Goal: Information Seeking & Learning: Check status

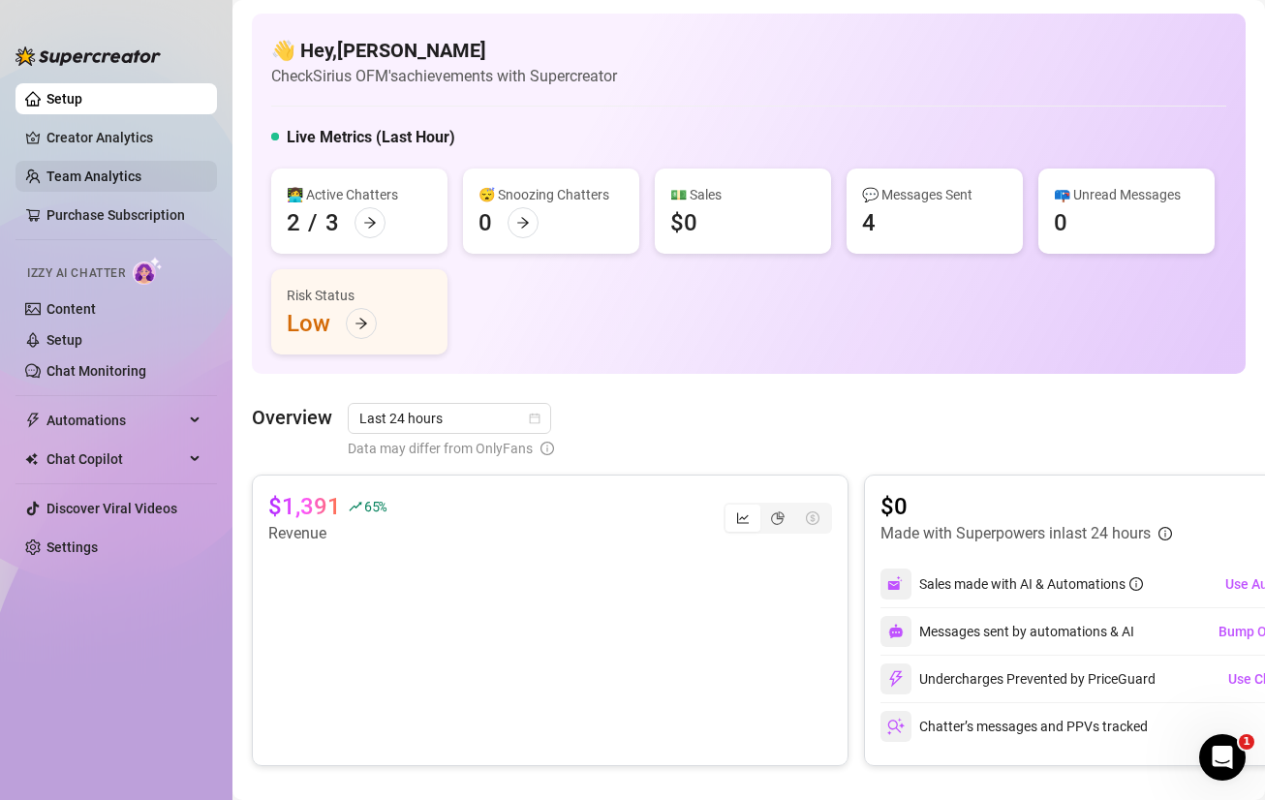
click at [79, 169] on link "Team Analytics" at bounding box center [94, 177] width 95 height 16
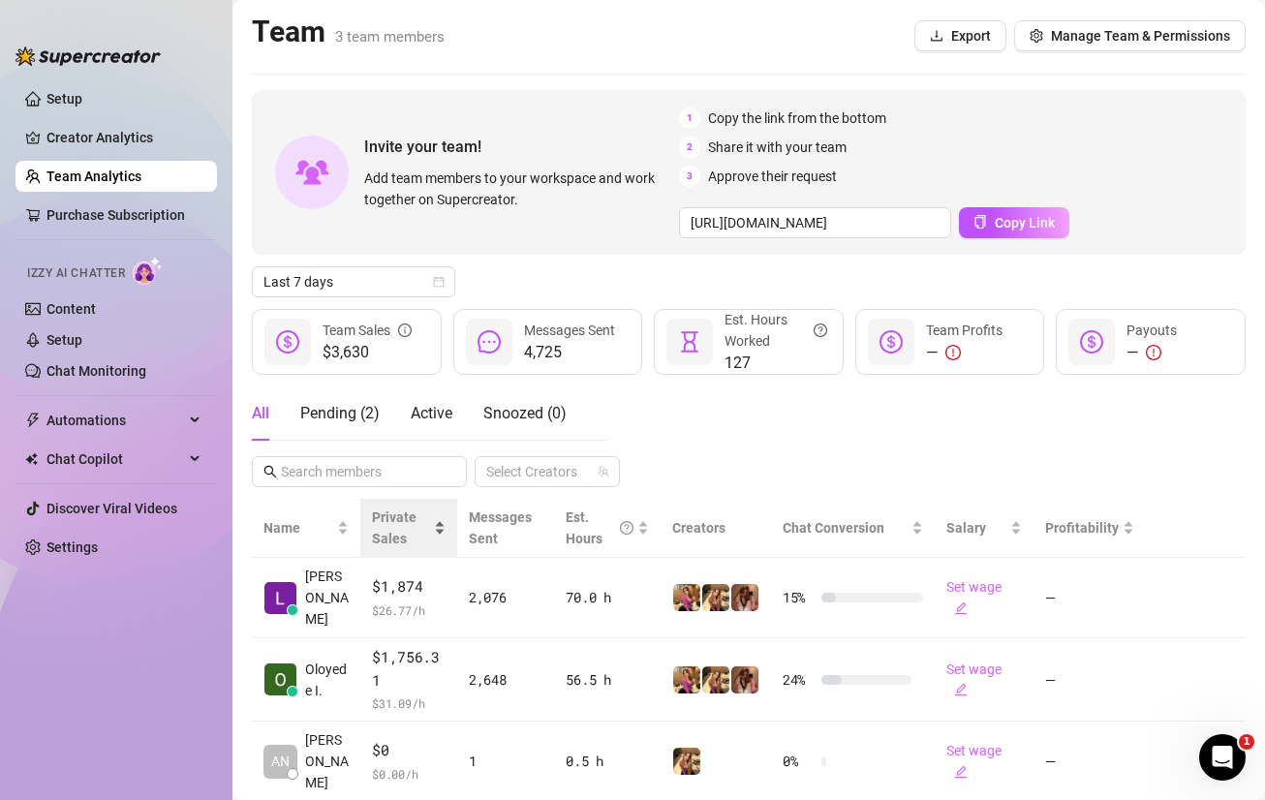
scroll to position [20, 0]
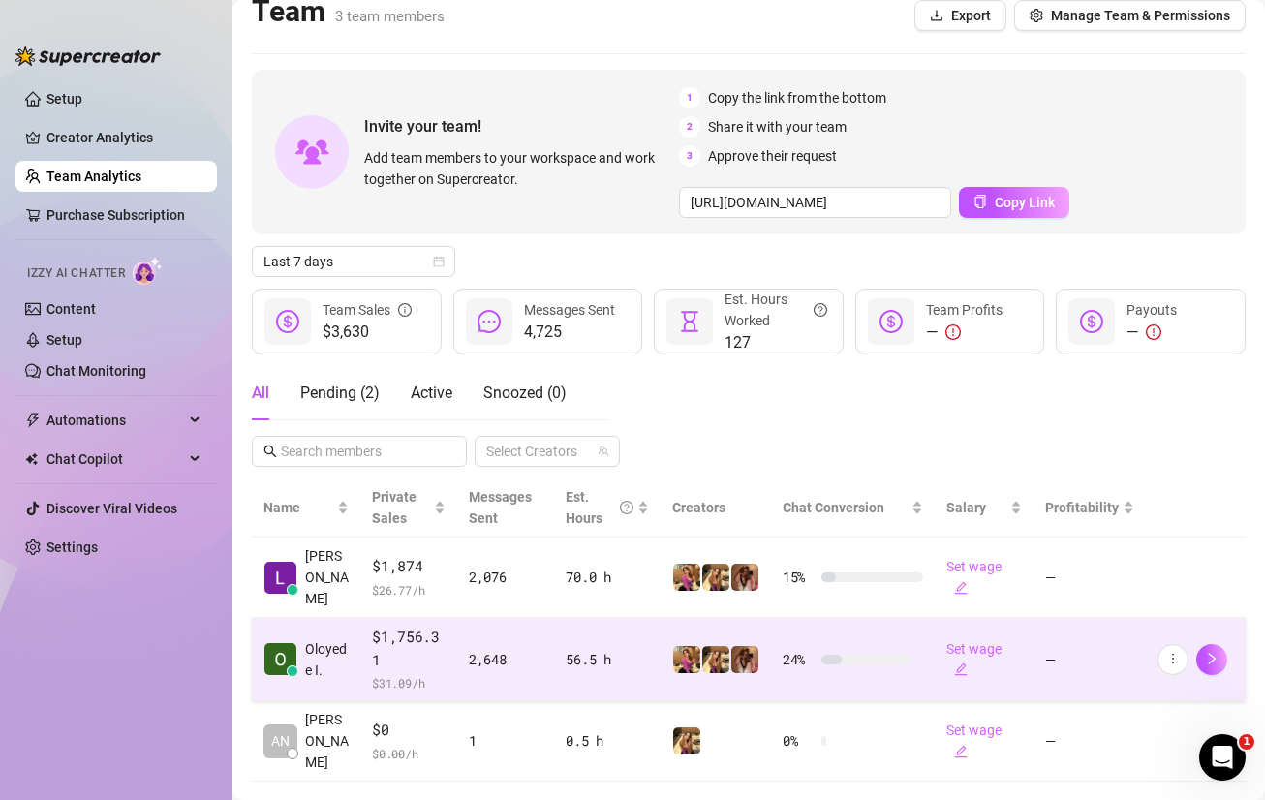
click at [383, 626] on span "$1,756.31" at bounding box center [409, 649] width 74 height 46
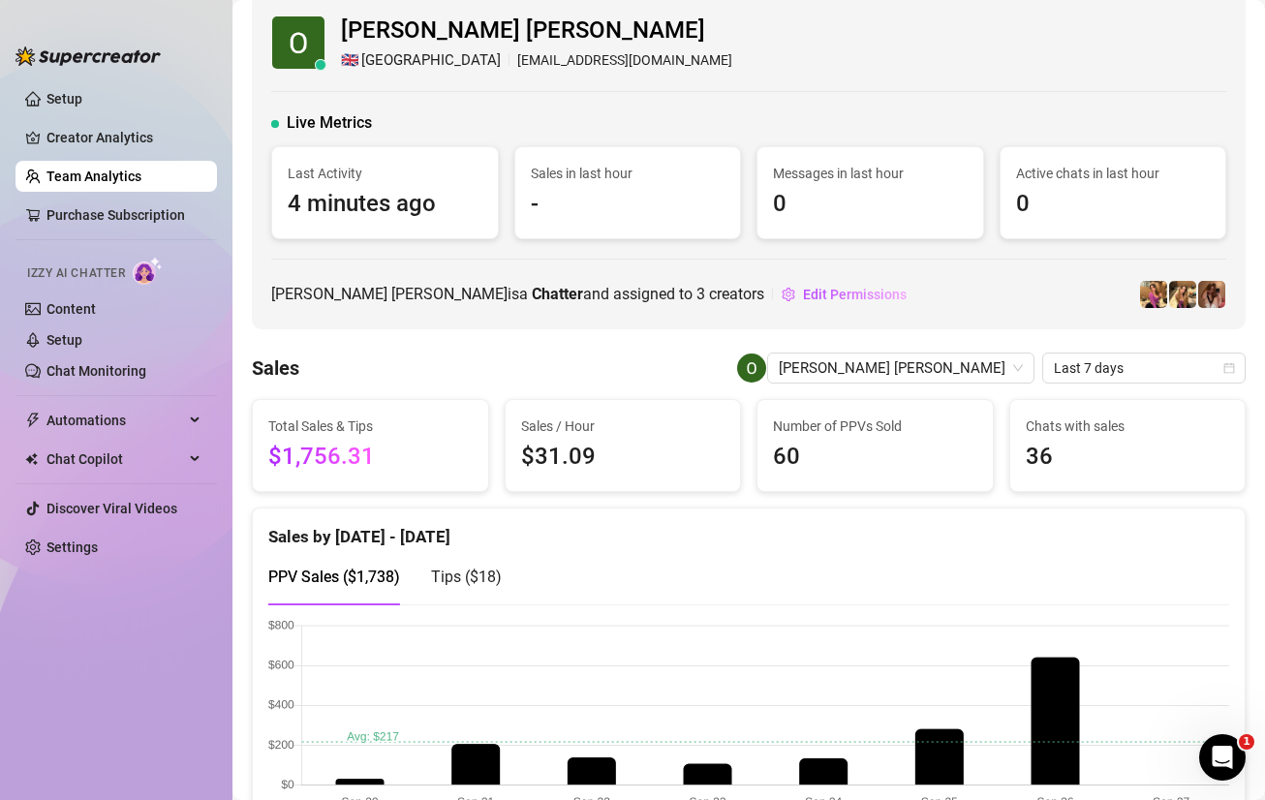
click at [47, 172] on link "Team Analytics" at bounding box center [94, 177] width 95 height 16
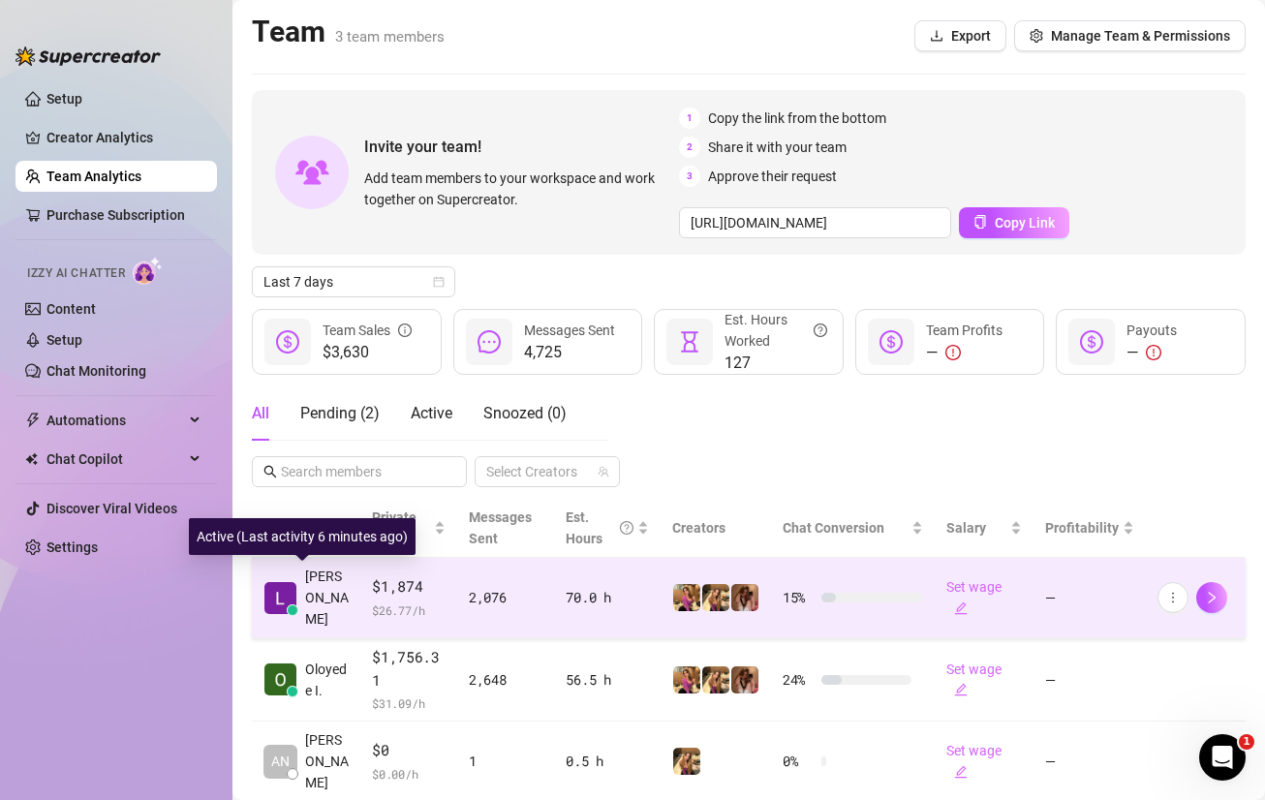
click at [317, 589] on span "[PERSON_NAME]" at bounding box center [327, 598] width 44 height 64
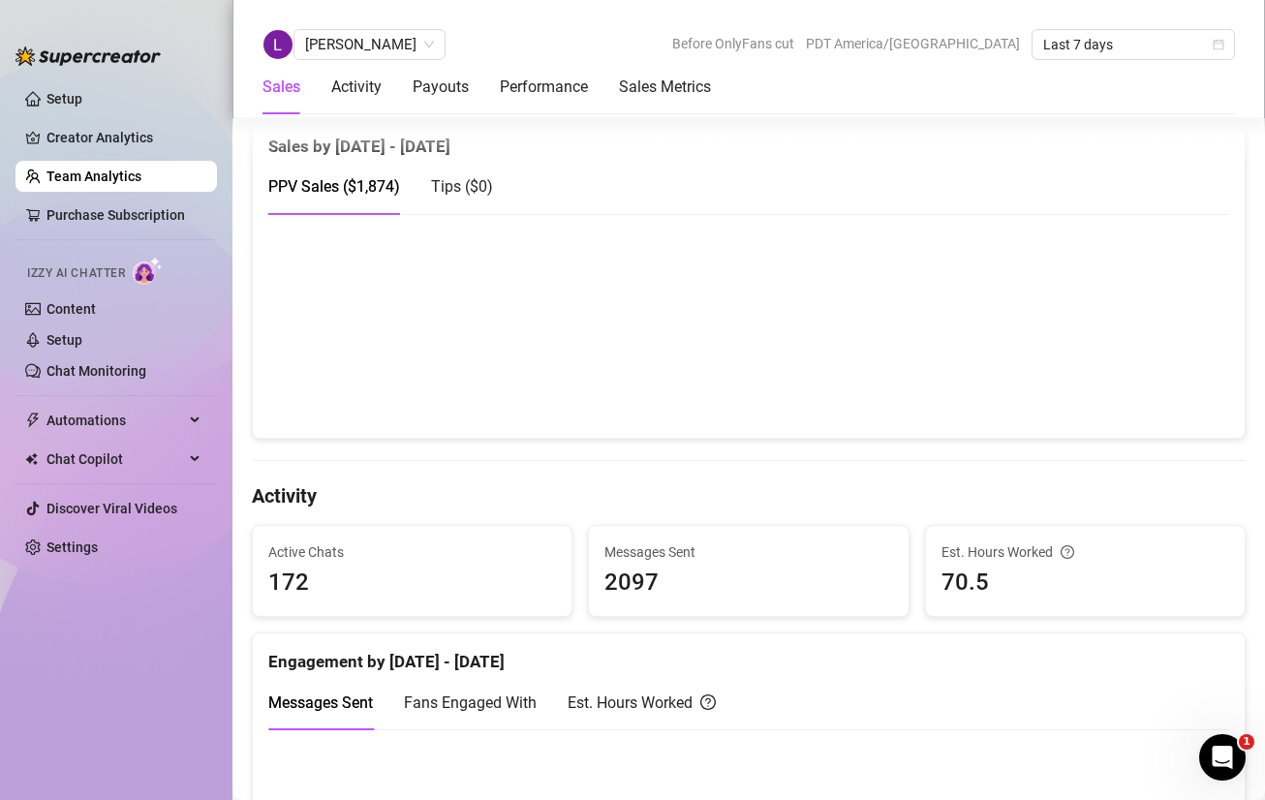
scroll to position [430, 0]
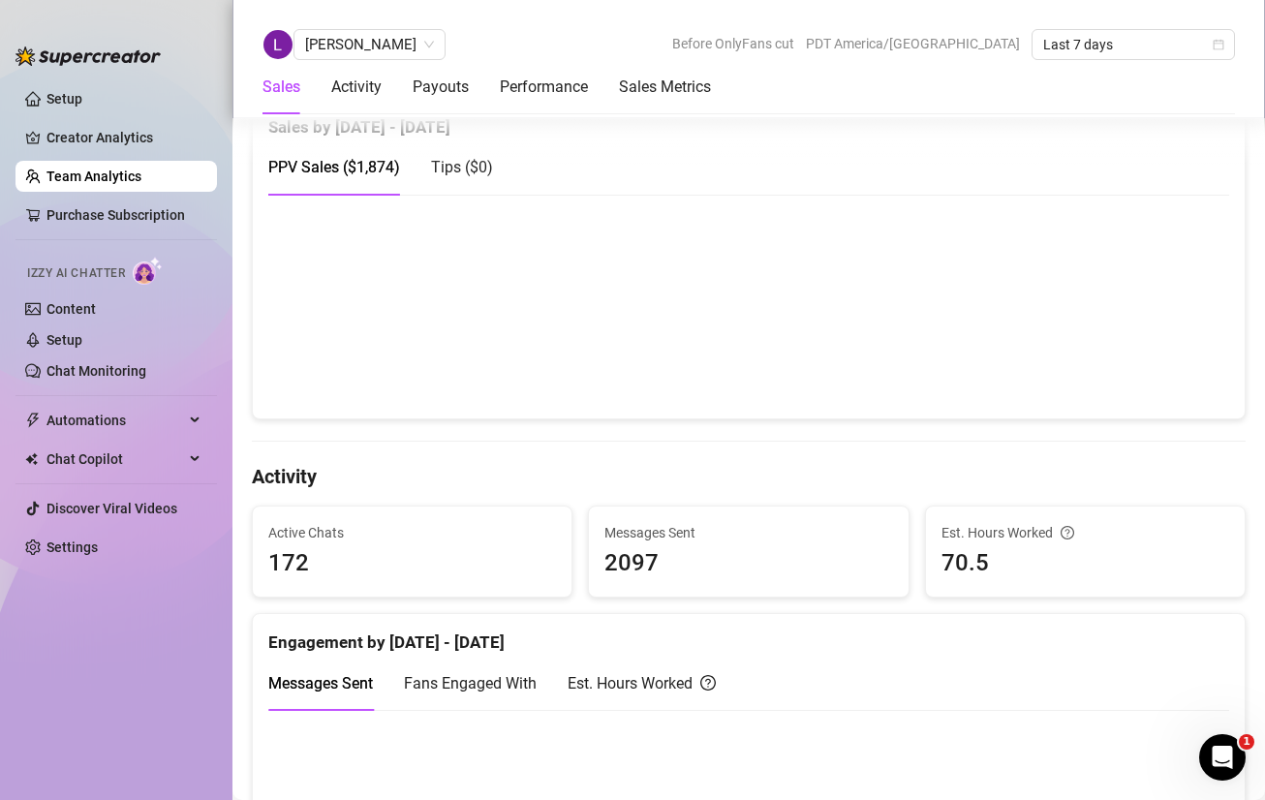
click at [411, 96] on div "Sales Activity Payouts Performance Sales Metrics" at bounding box center [487, 87] width 449 height 54
click at [430, 97] on div "Payouts" at bounding box center [441, 87] width 56 height 23
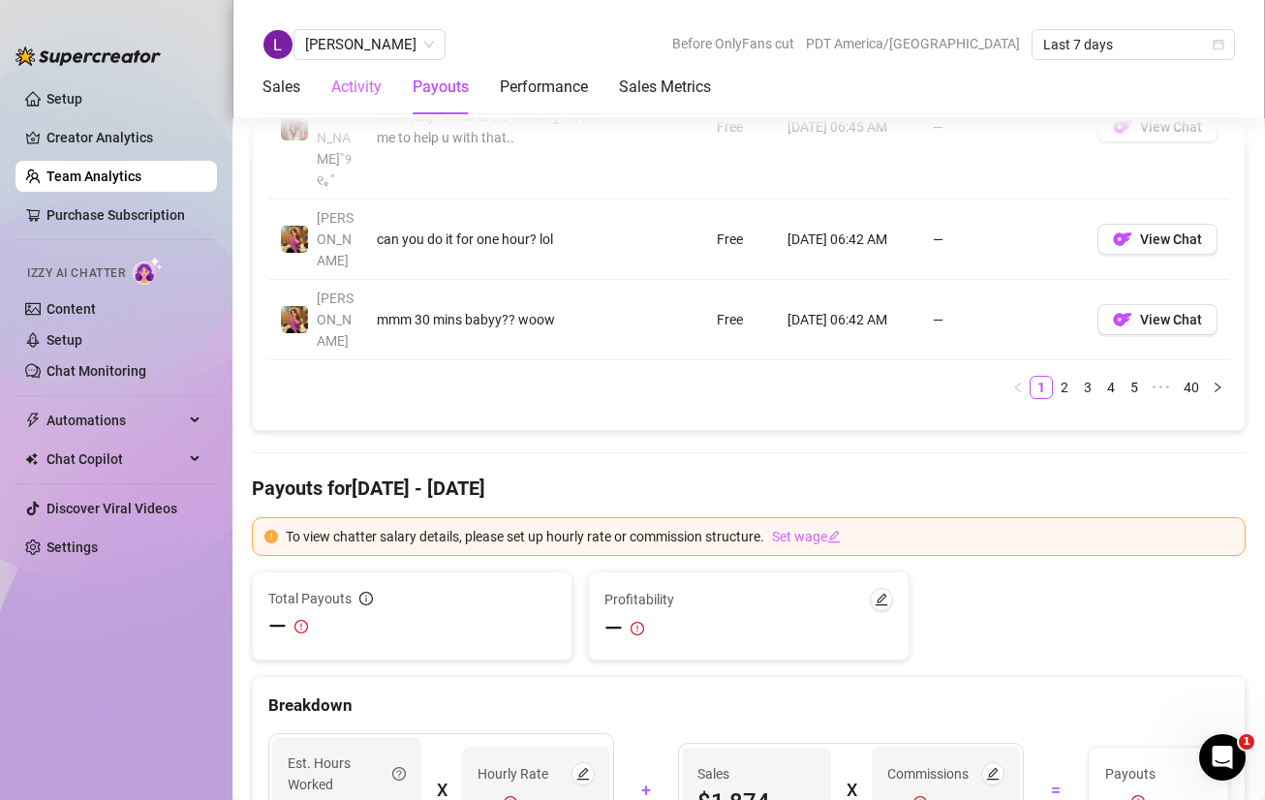
scroll to position [2376, 0]
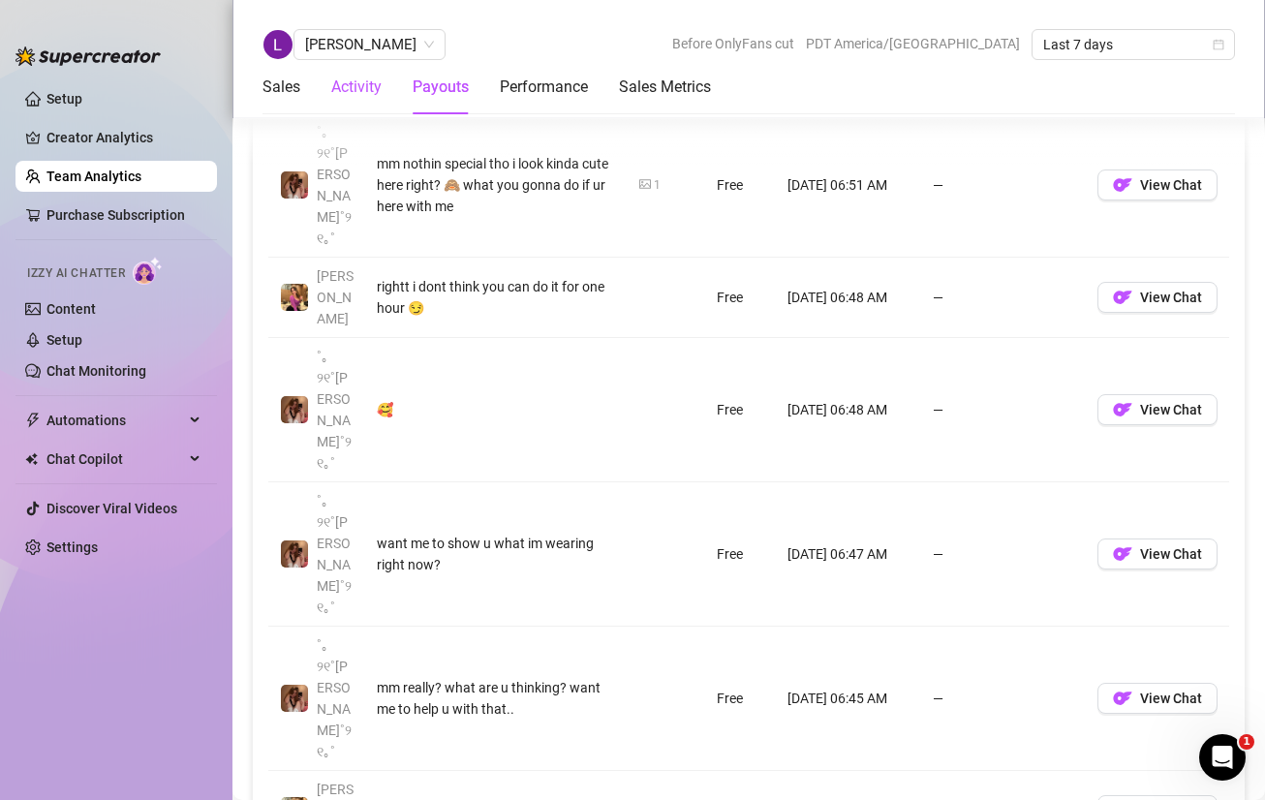
click at [376, 88] on div "Activity" at bounding box center [356, 87] width 50 height 23
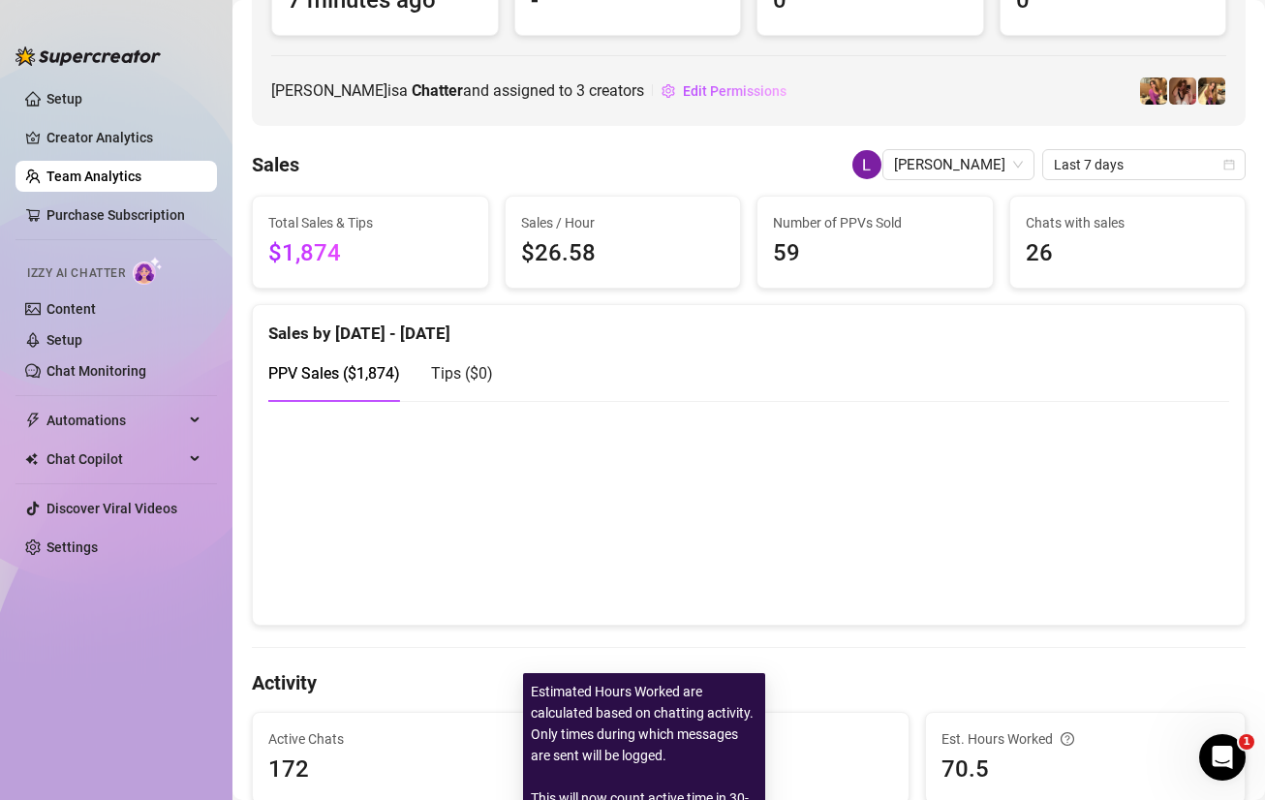
scroll to position [0, 0]
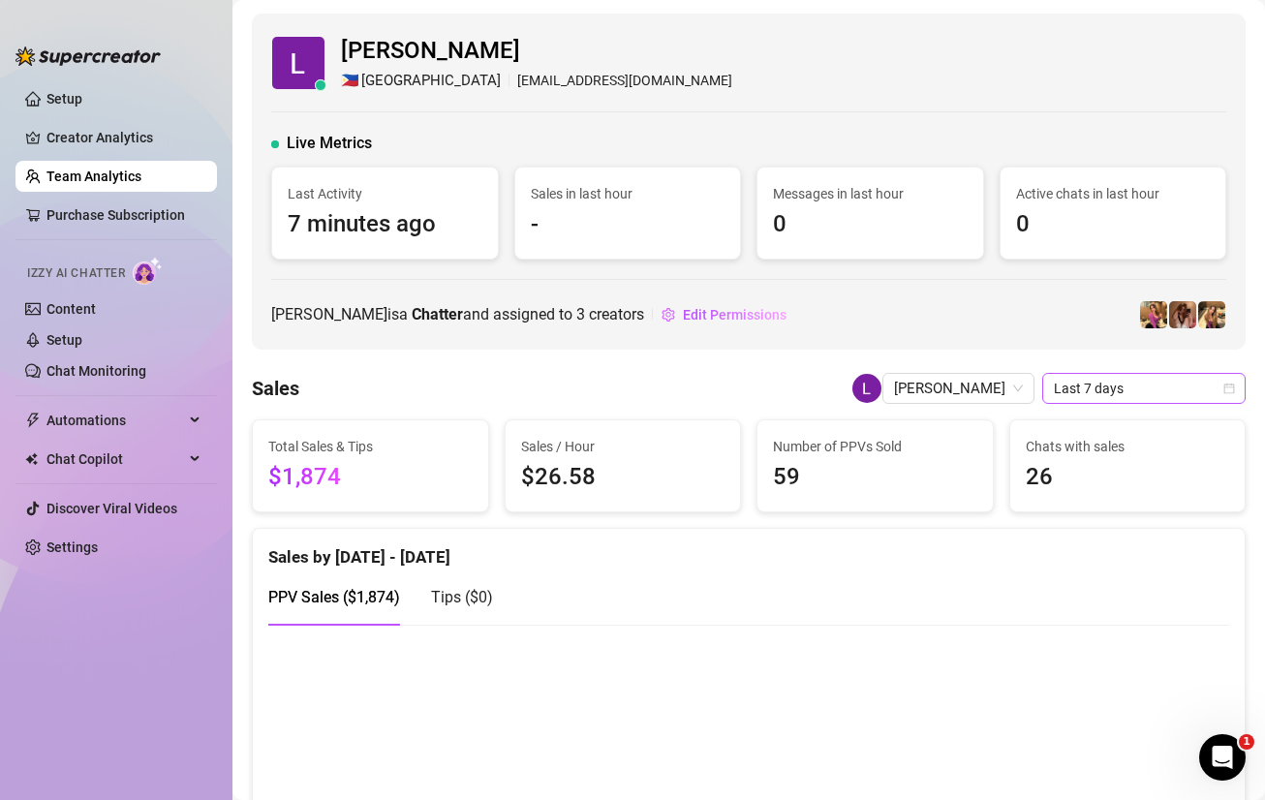
click at [1111, 397] on span "Last 7 days" at bounding box center [1144, 388] width 180 height 29
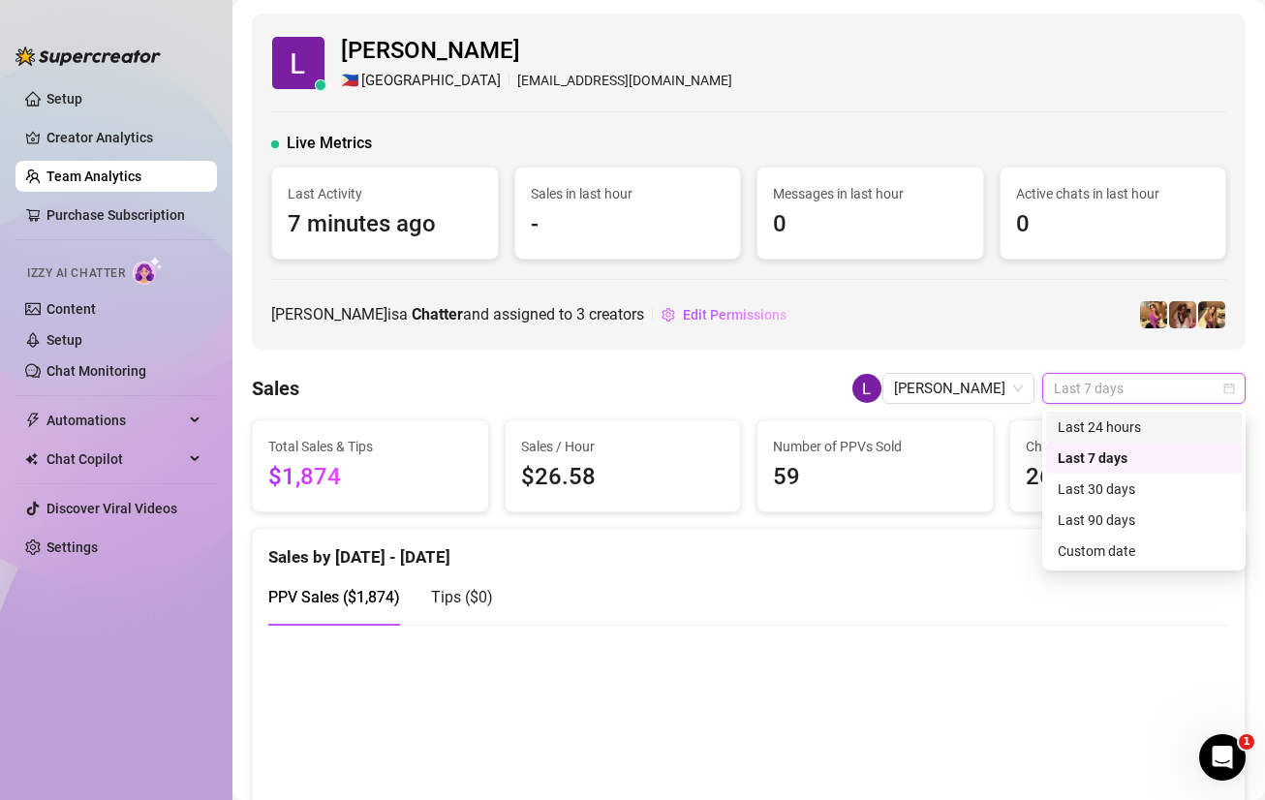
click at [1231, 388] on icon "calendar" at bounding box center [1230, 389] width 12 height 12
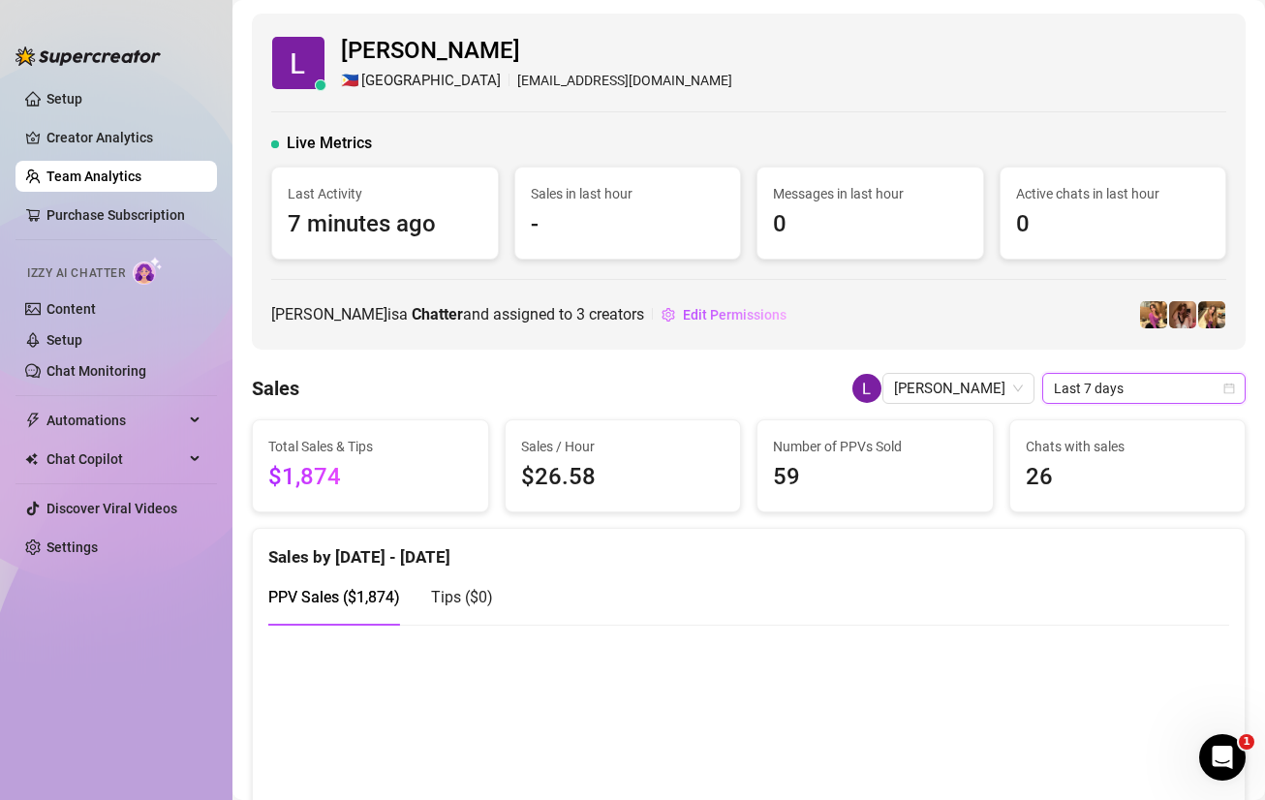
click at [1225, 388] on icon "calendar" at bounding box center [1230, 389] width 12 height 12
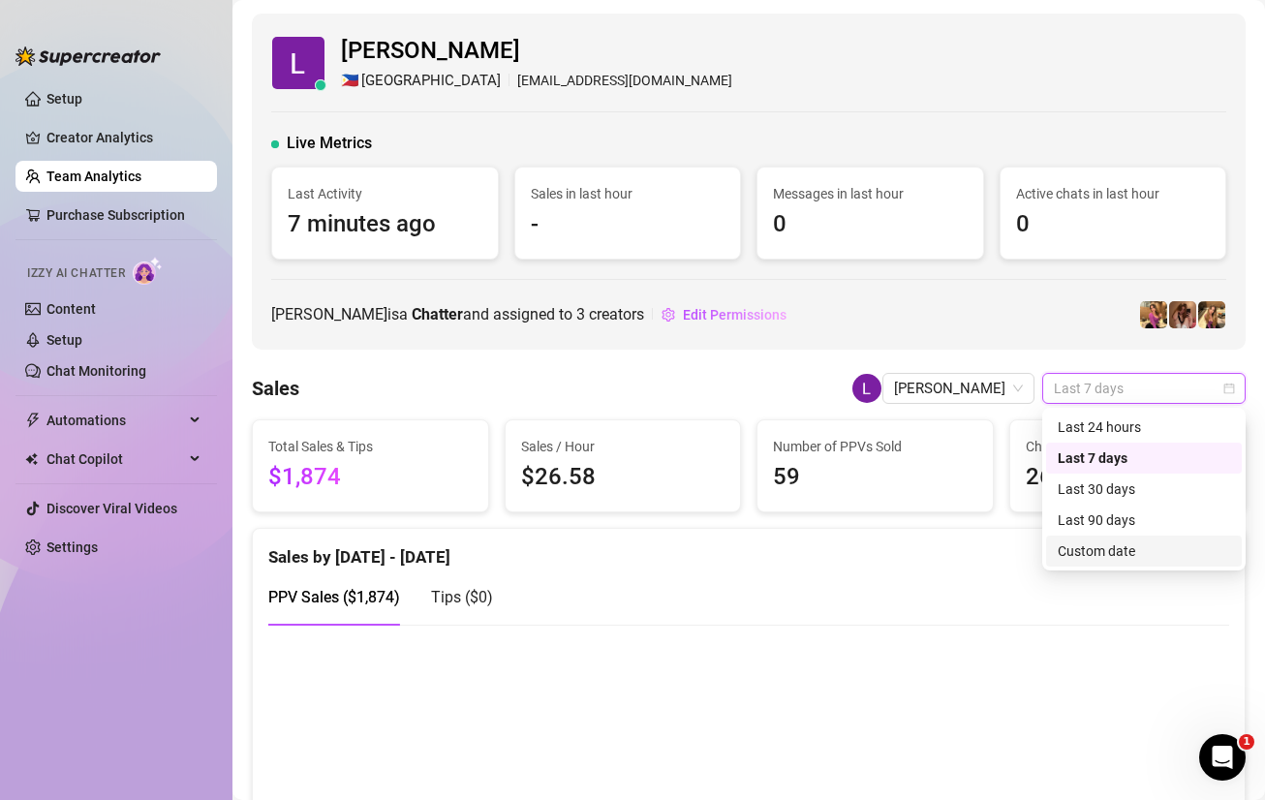
click at [1087, 552] on div "Custom date" at bounding box center [1144, 551] width 172 height 21
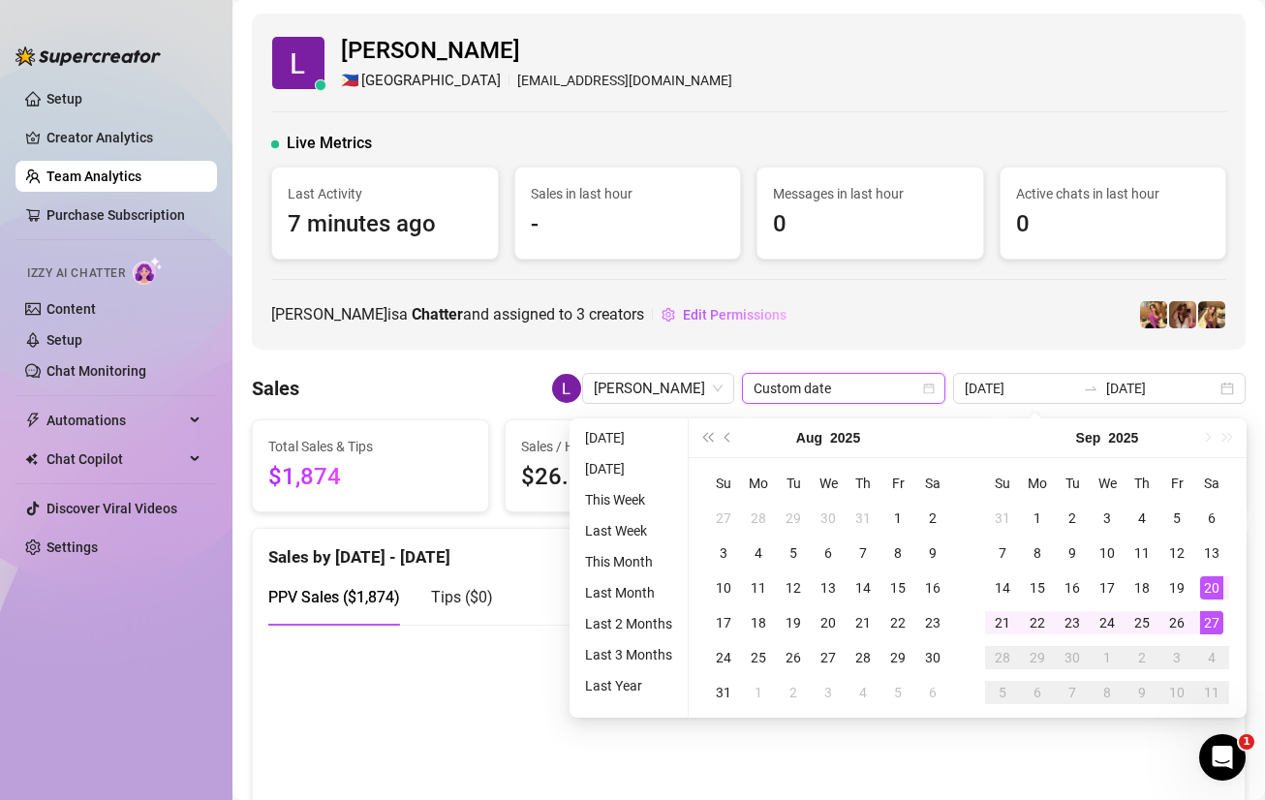
type input "[DATE]"
click at [1214, 621] on div "27" at bounding box center [1211, 622] width 23 height 23
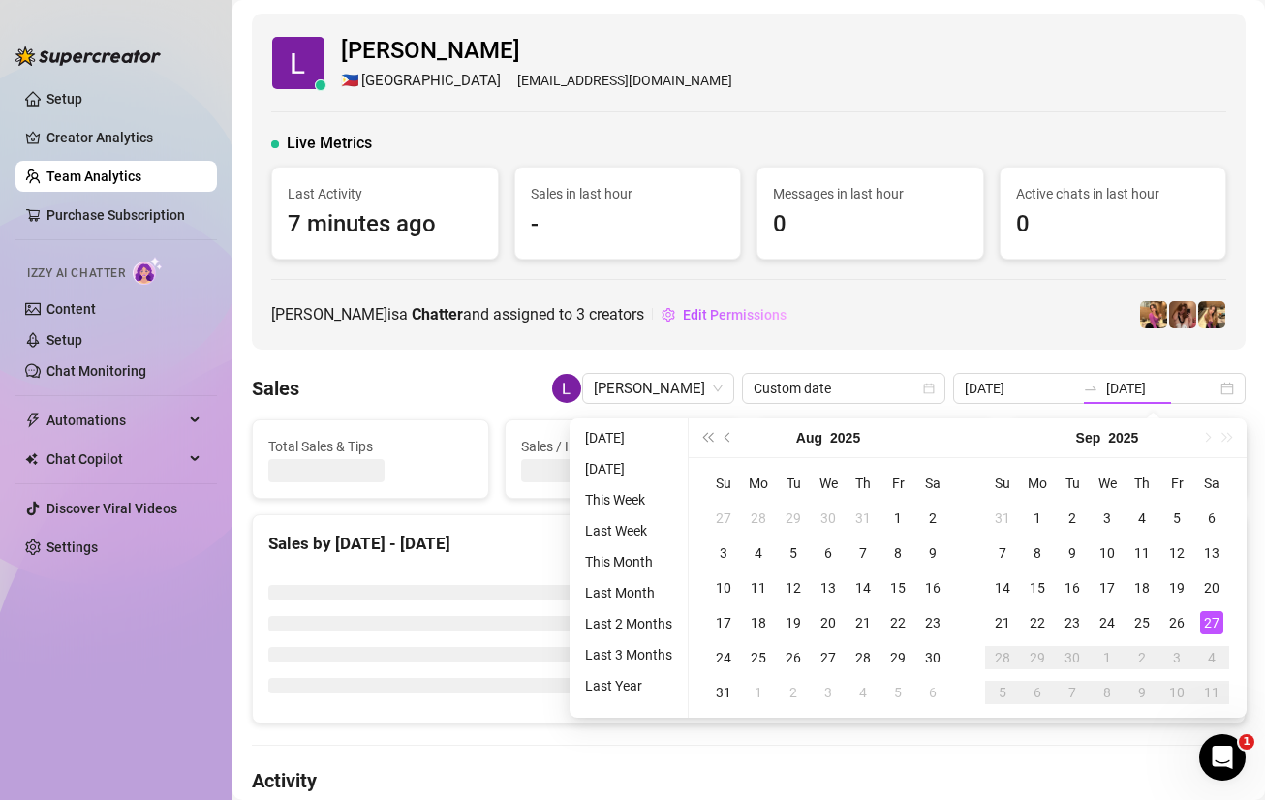
type input "[DATE]"
